Goal: Register for event/course

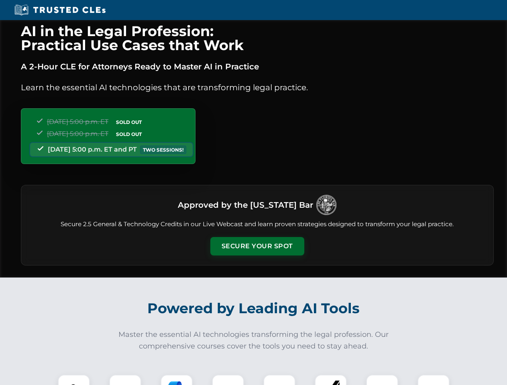
click at [257, 247] on button "Secure Your Spot" at bounding box center [257, 246] width 94 height 18
click at [74, 380] on img at bounding box center [73, 390] width 23 height 23
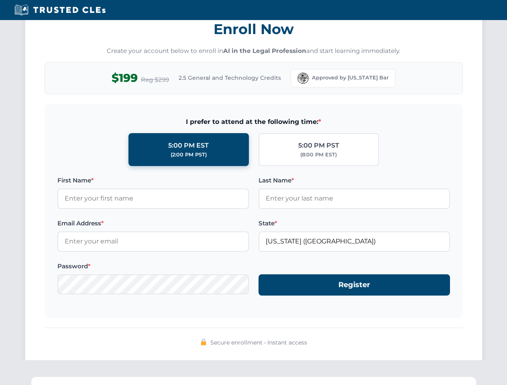
scroll to position [788, 0]
